Goal: Entertainment & Leisure: Consume media (video, audio)

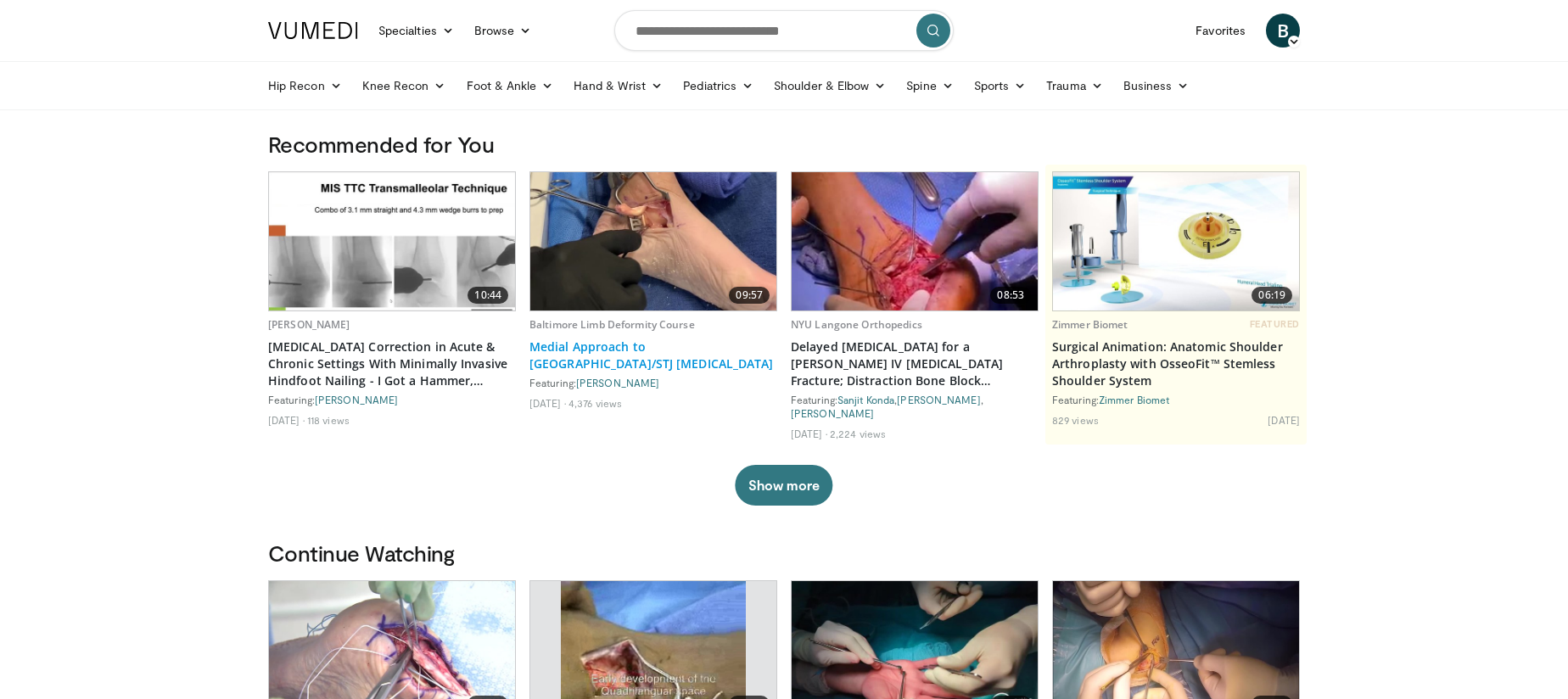
click at [629, 342] on link "Medial Approach to [GEOGRAPHIC_DATA]/STJ [MEDICAL_DATA]" at bounding box center [653, 355] width 248 height 34
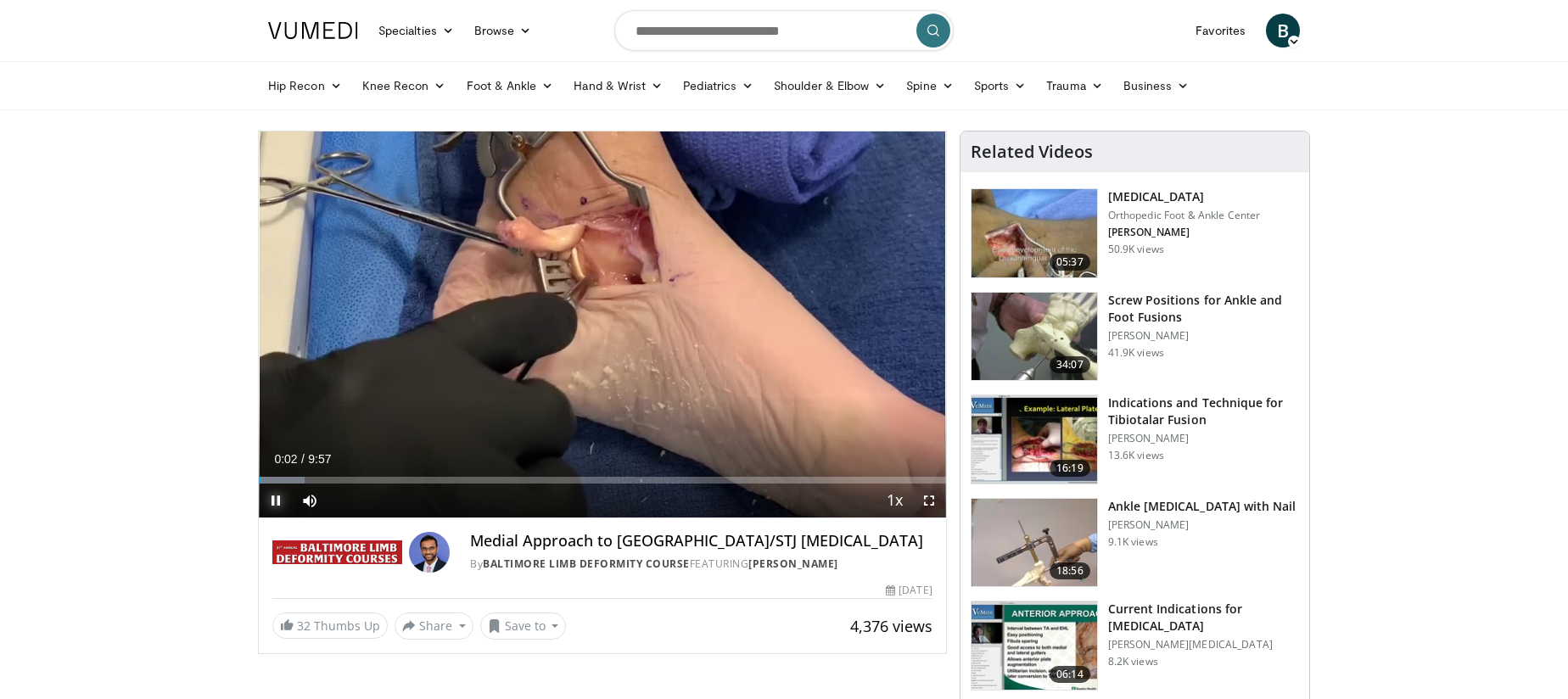
click at [265, 500] on span "Video Player" at bounding box center [275, 500] width 34 height 34
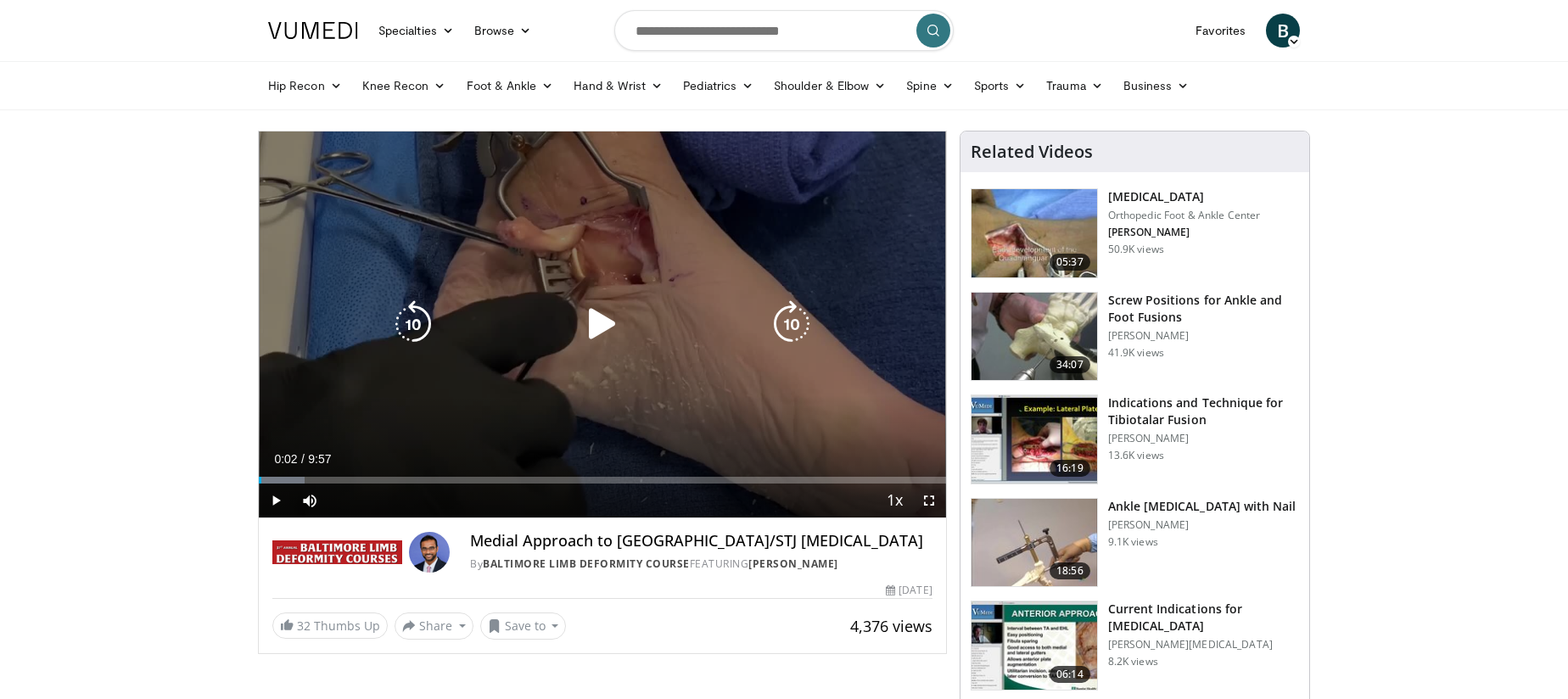
click at [594, 326] on icon "Video Player" at bounding box center [602, 324] width 47 height 47
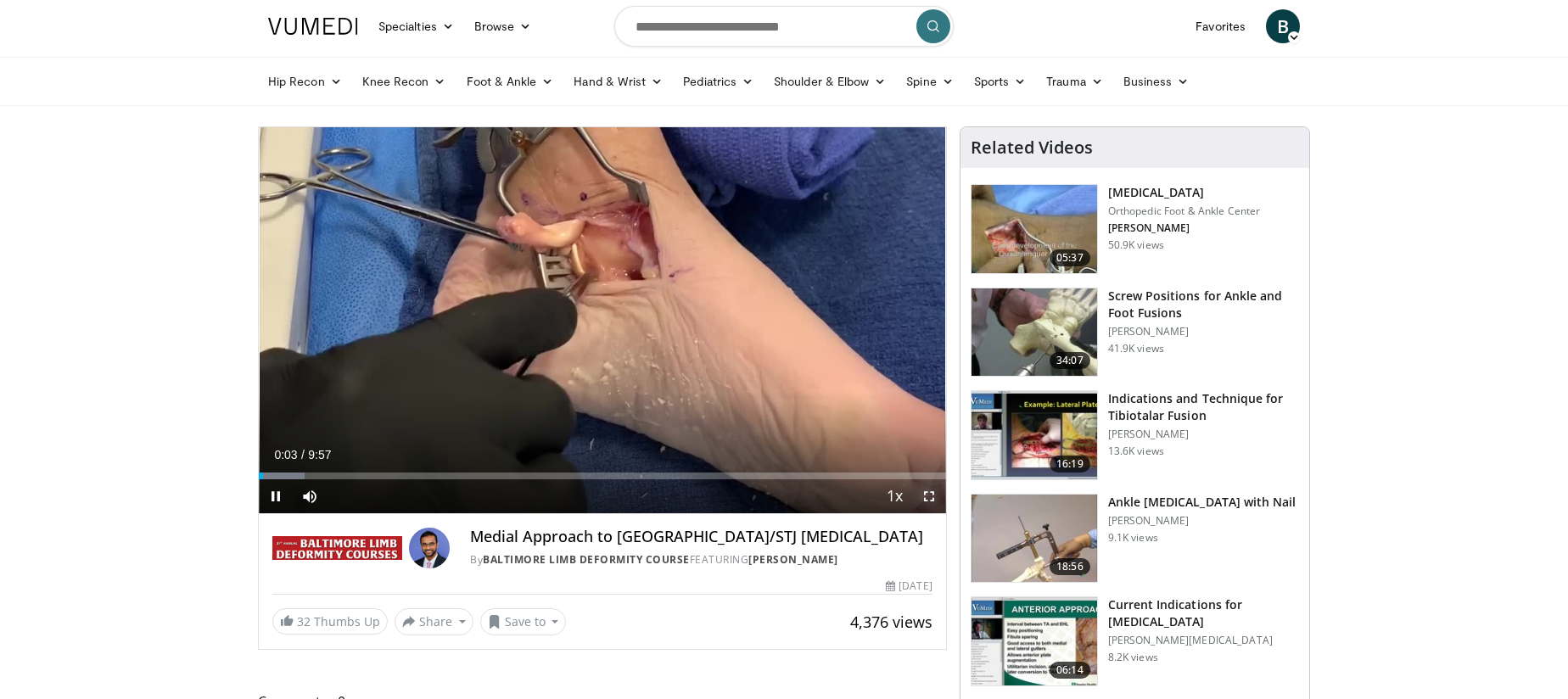
click at [932, 508] on span "Video Player" at bounding box center [929, 496] width 34 height 34
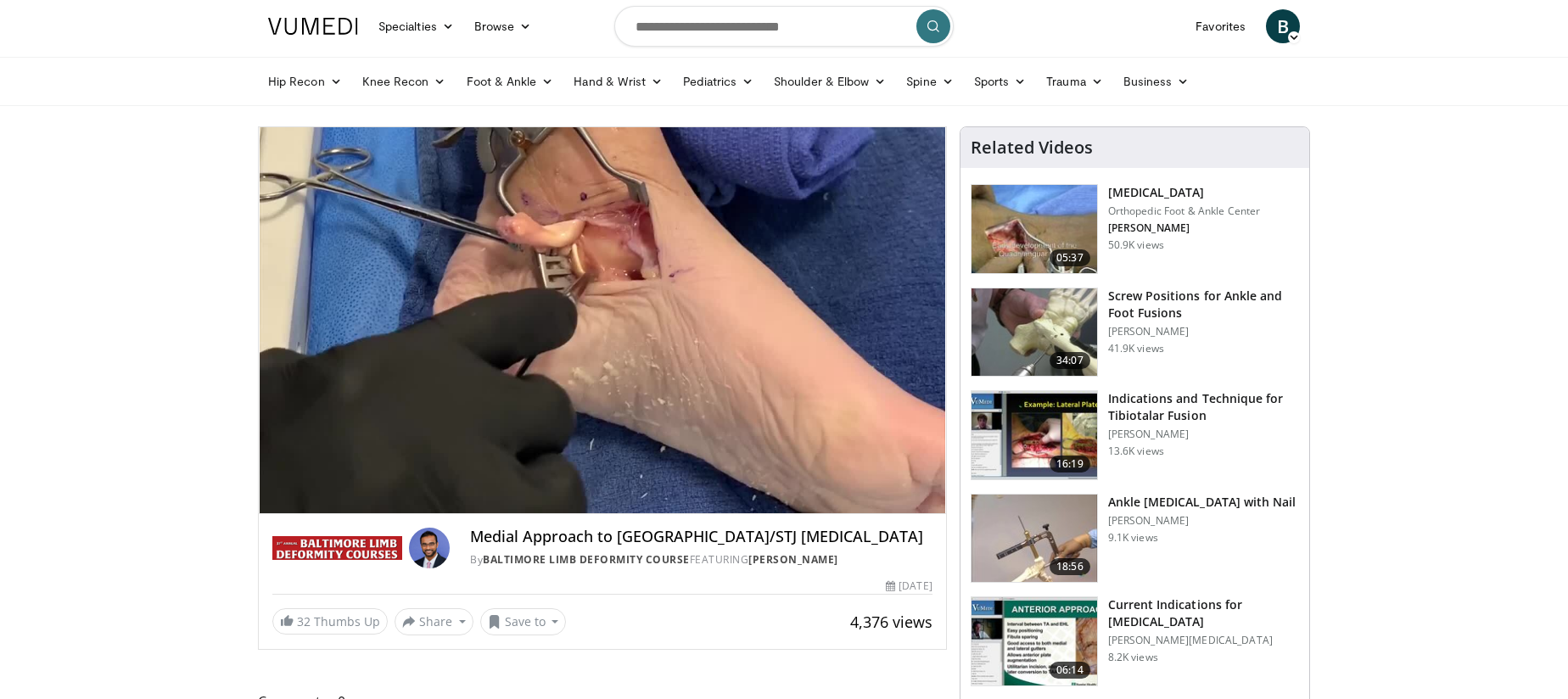
scroll to position [5, 0]
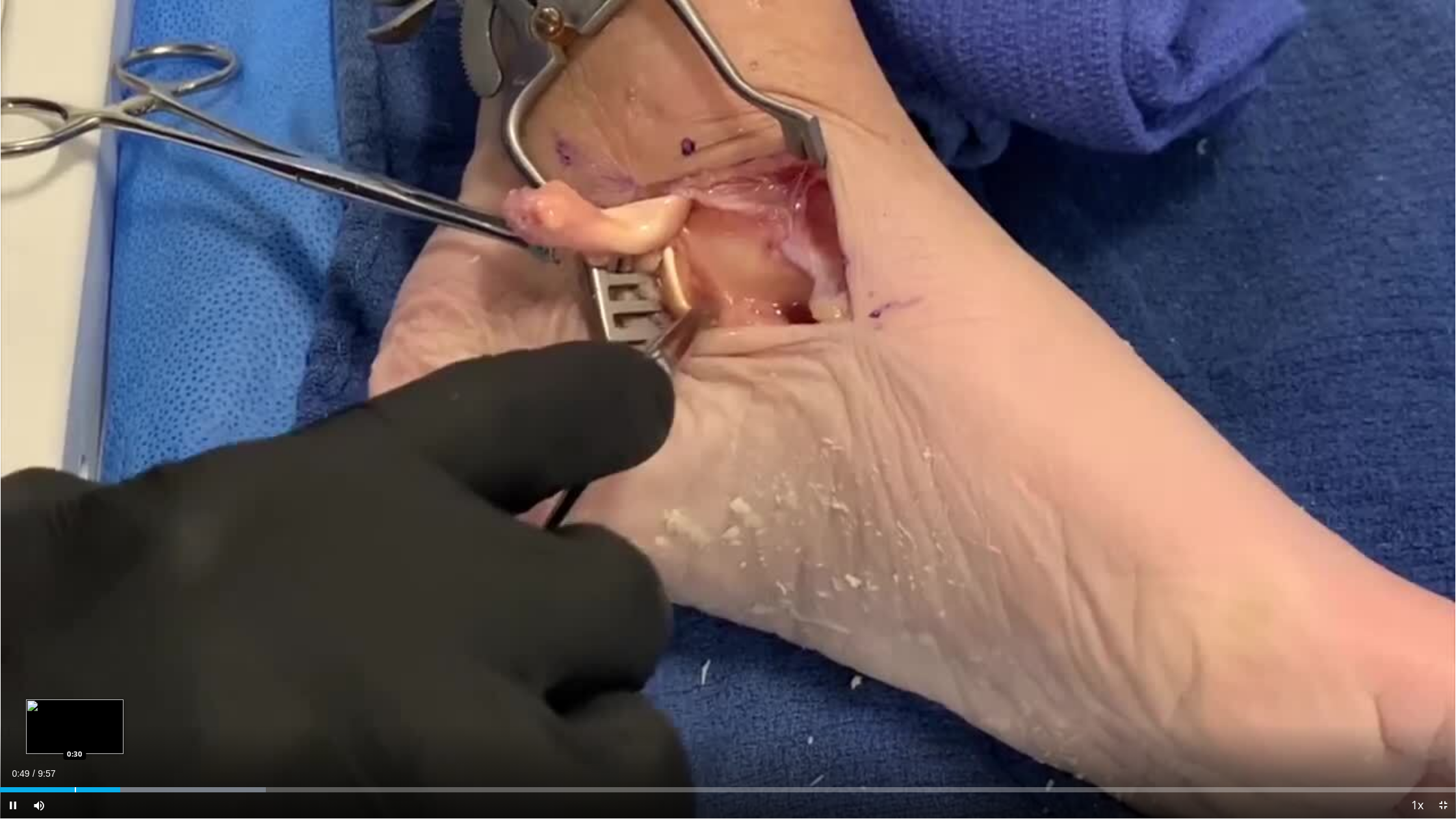
click at [75, 535] on div "Progress Bar" at bounding box center [76, 790] width 1 height 5
click at [9, 535] on span "Video Player" at bounding box center [13, 806] width 26 height 26
